Goal: Task Accomplishment & Management: Manage account settings

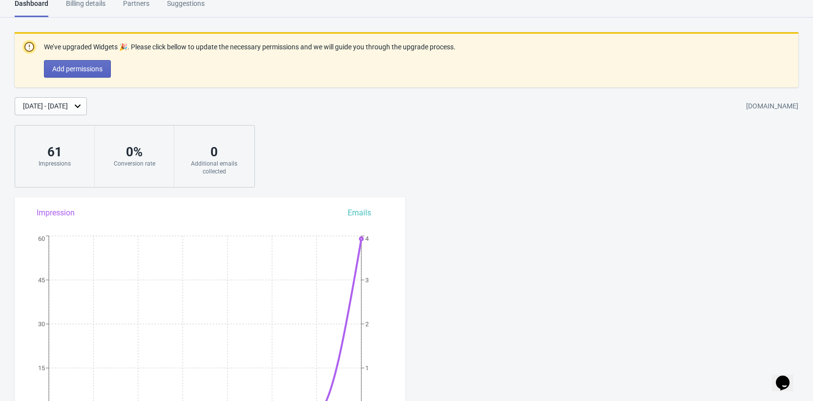
scroll to position [12, 0]
click at [101, 70] on span "Add permissions" at bounding box center [77, 68] width 50 height 8
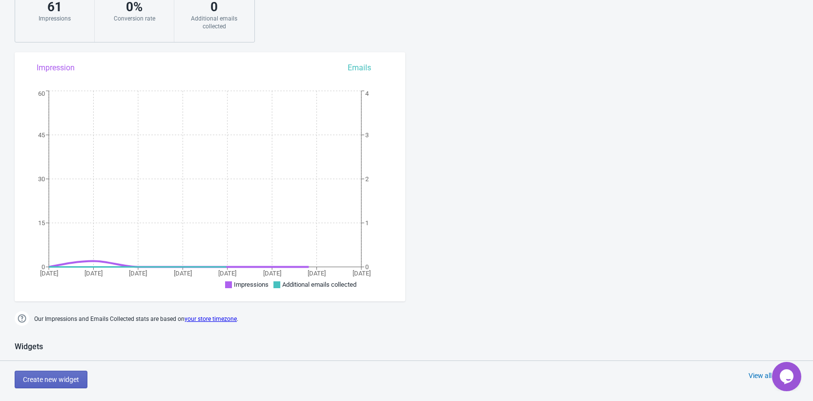
scroll to position [409, 0]
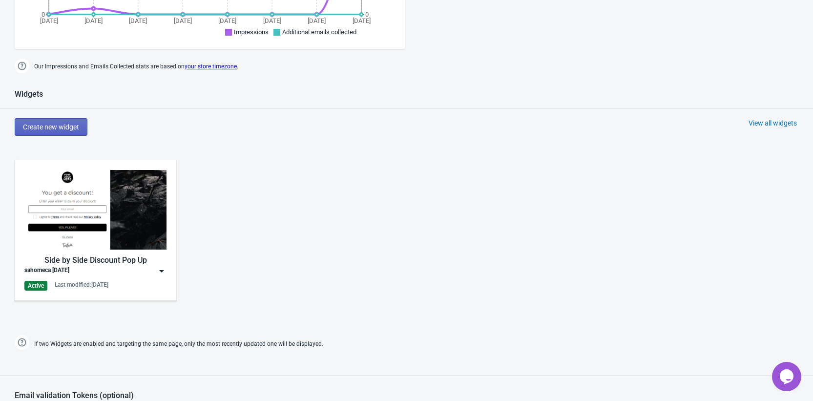
click at [158, 269] on img at bounding box center [162, 271] width 10 height 10
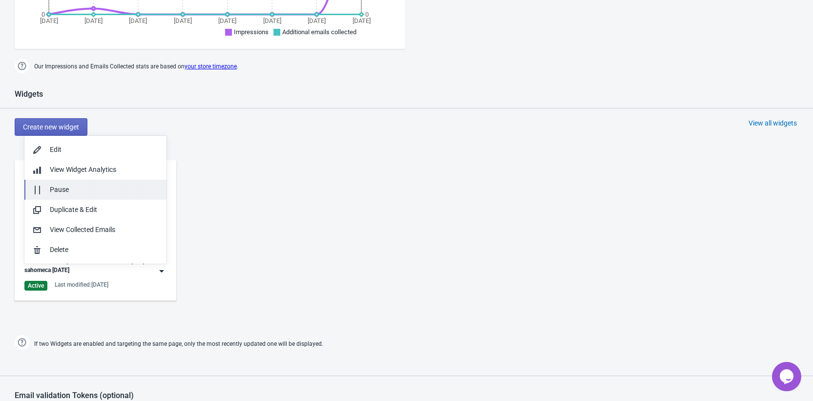
click at [96, 192] on div "Pause" at bounding box center [104, 190] width 109 height 10
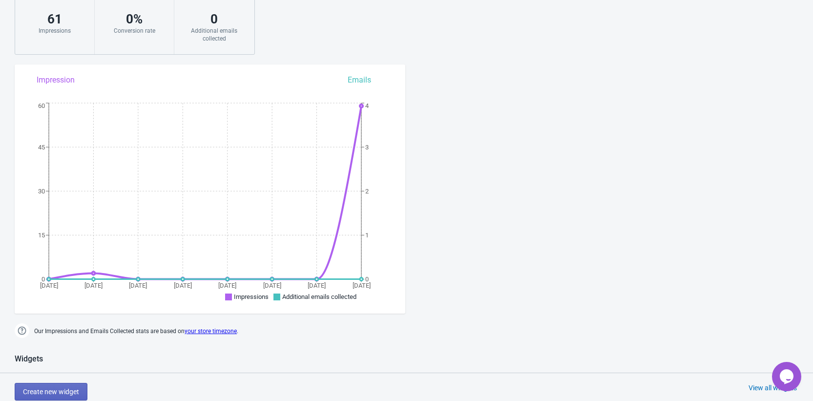
scroll to position [90, 0]
